Goal: Go to known website: Access a specific website the user already knows

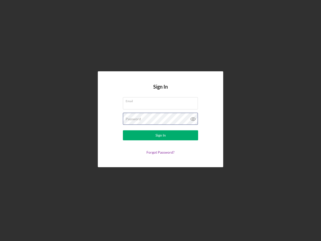
click at [161, 120] on div "Password" at bounding box center [160, 119] width 75 height 13
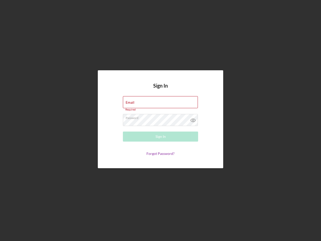
click at [193, 119] on icon at bounding box center [193, 120] width 13 height 13
